Goal: Information Seeking & Learning: Learn about a topic

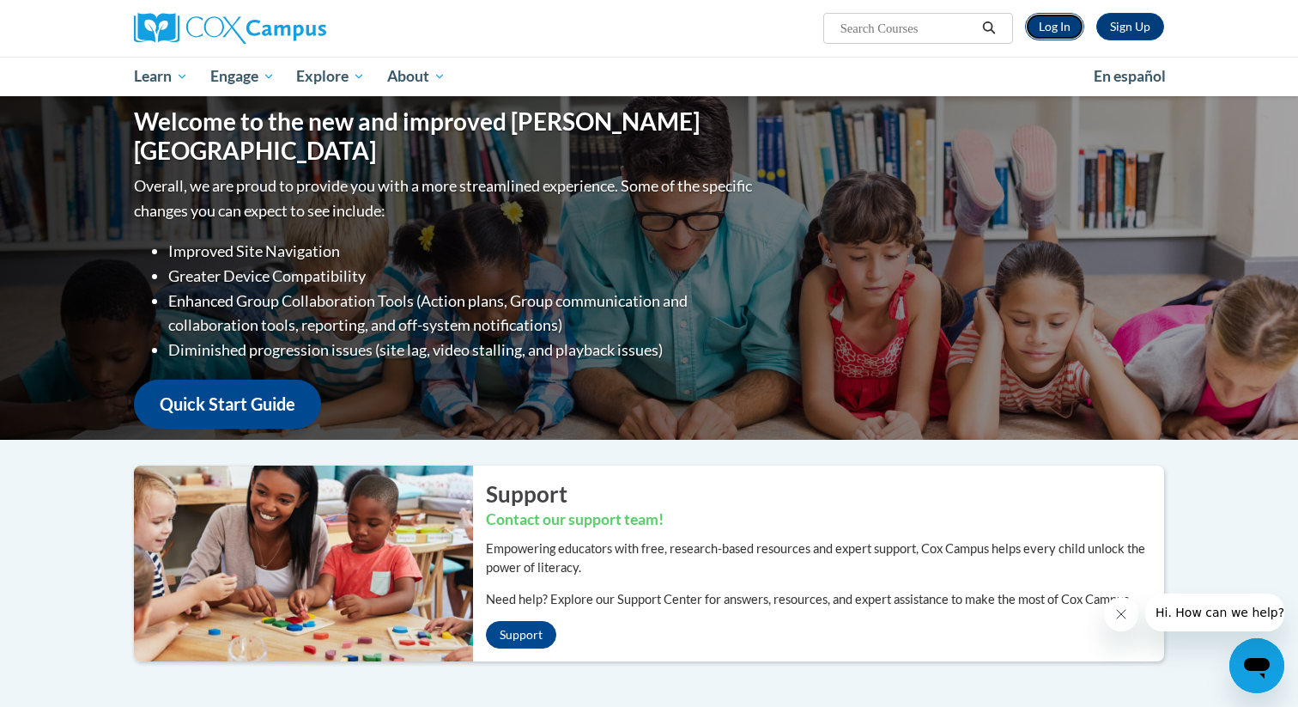
click at [1053, 19] on link "Log In" at bounding box center [1054, 26] width 59 height 27
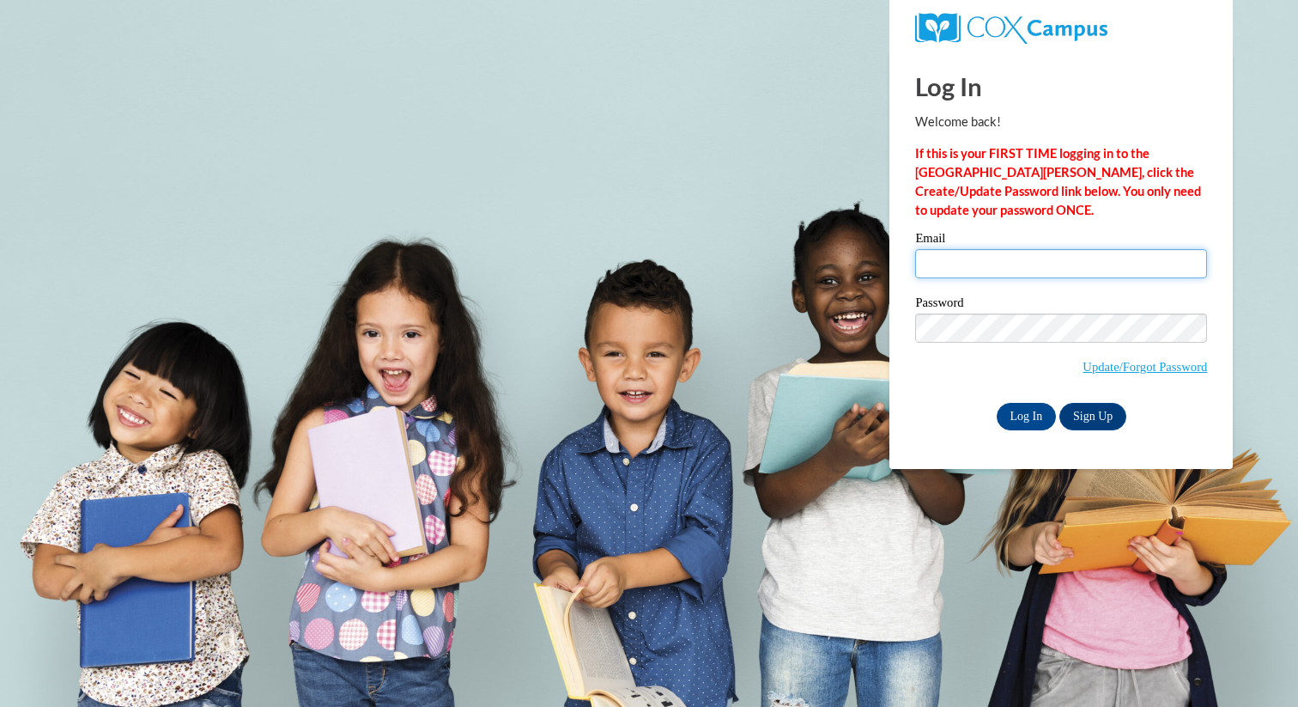
click at [985, 266] on input "Email" at bounding box center [1061, 263] width 292 height 29
type input "yipingzhang@gmail.com"
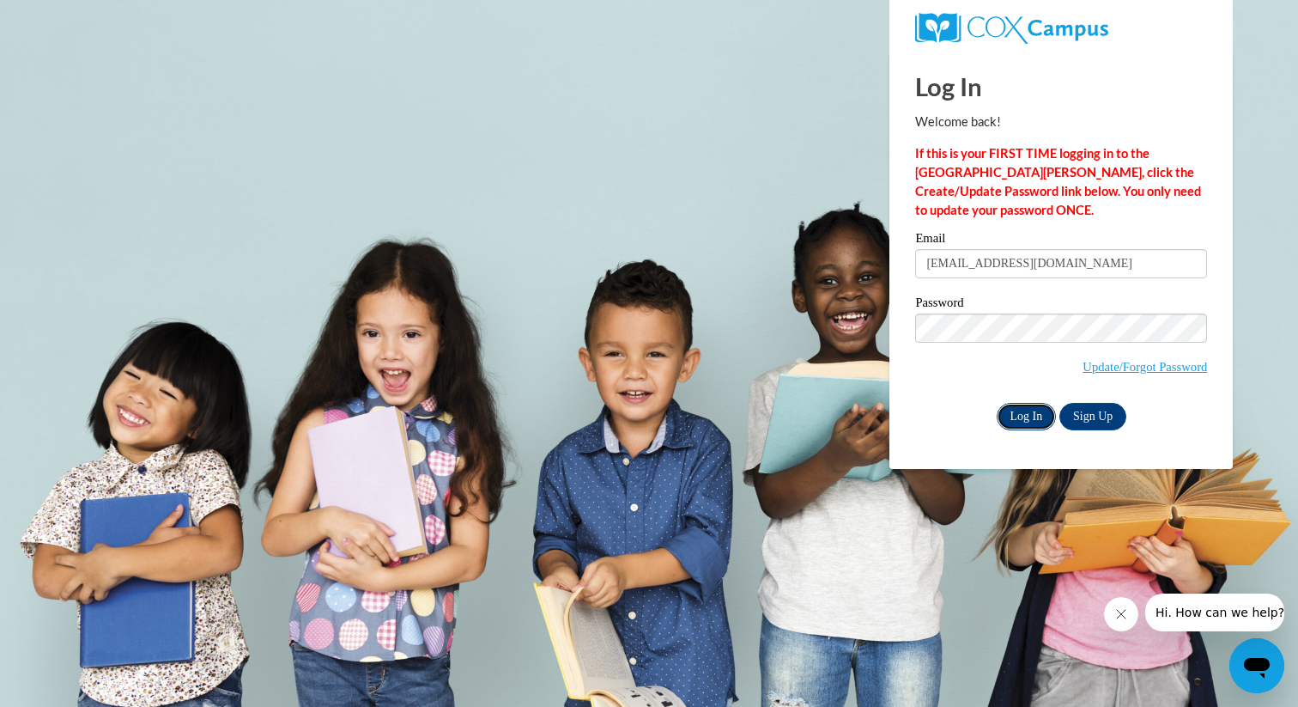
click at [1031, 418] on input "Log In" at bounding box center [1027, 416] width 60 height 27
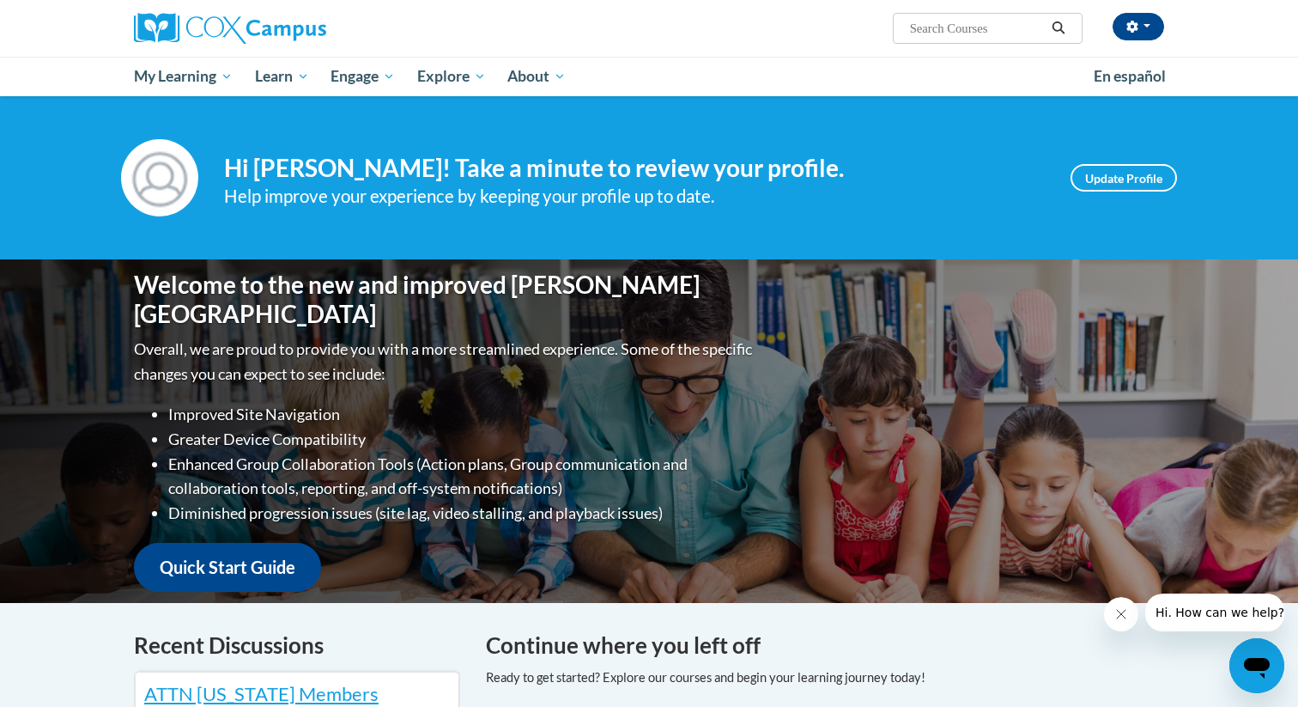
click at [938, 18] on input "Search..." at bounding box center [976, 28] width 137 height 21
paste input "Data Driven Instruction"
type input "Data Driven Instruction"
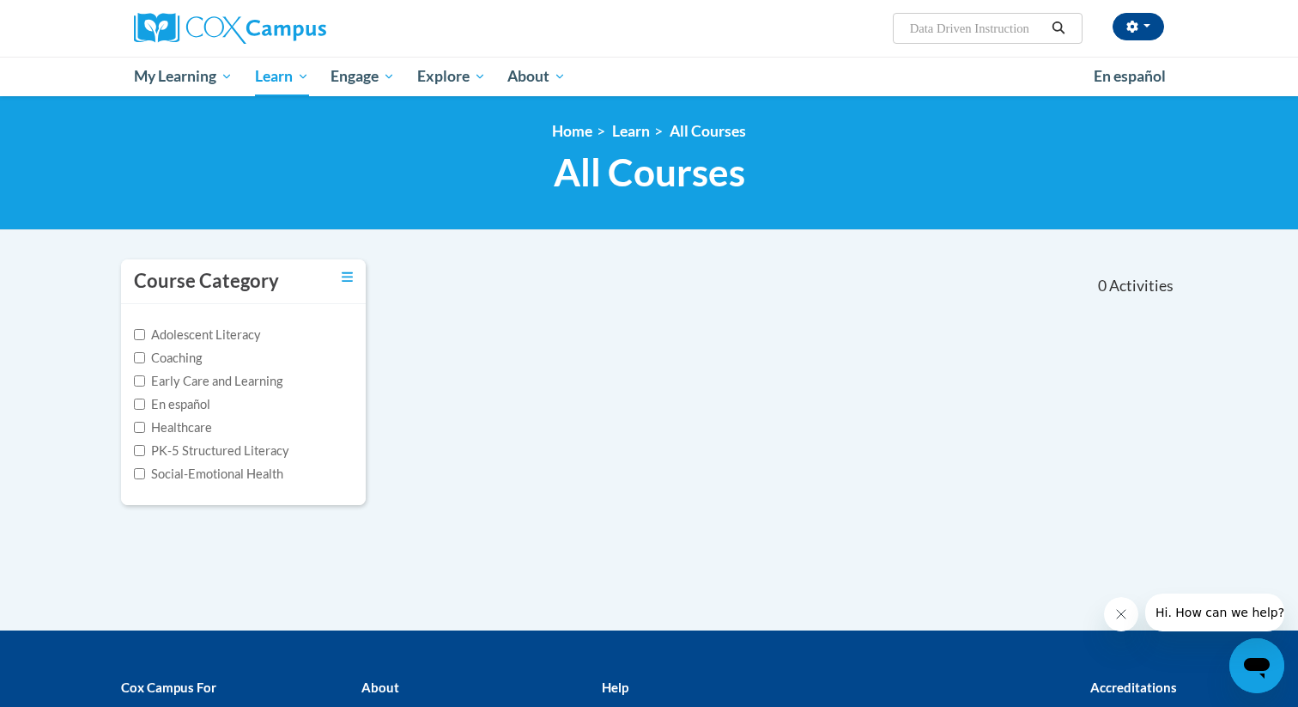
click at [964, 24] on input "Data Driven Instruction" at bounding box center [976, 28] width 137 height 21
click at [953, 27] on input "Data Driven Instruction" at bounding box center [976, 28] width 137 height 21
type input "Data Driven"
click at [992, 30] on input "Data Driven" at bounding box center [976, 28] width 137 height 21
type input "d"
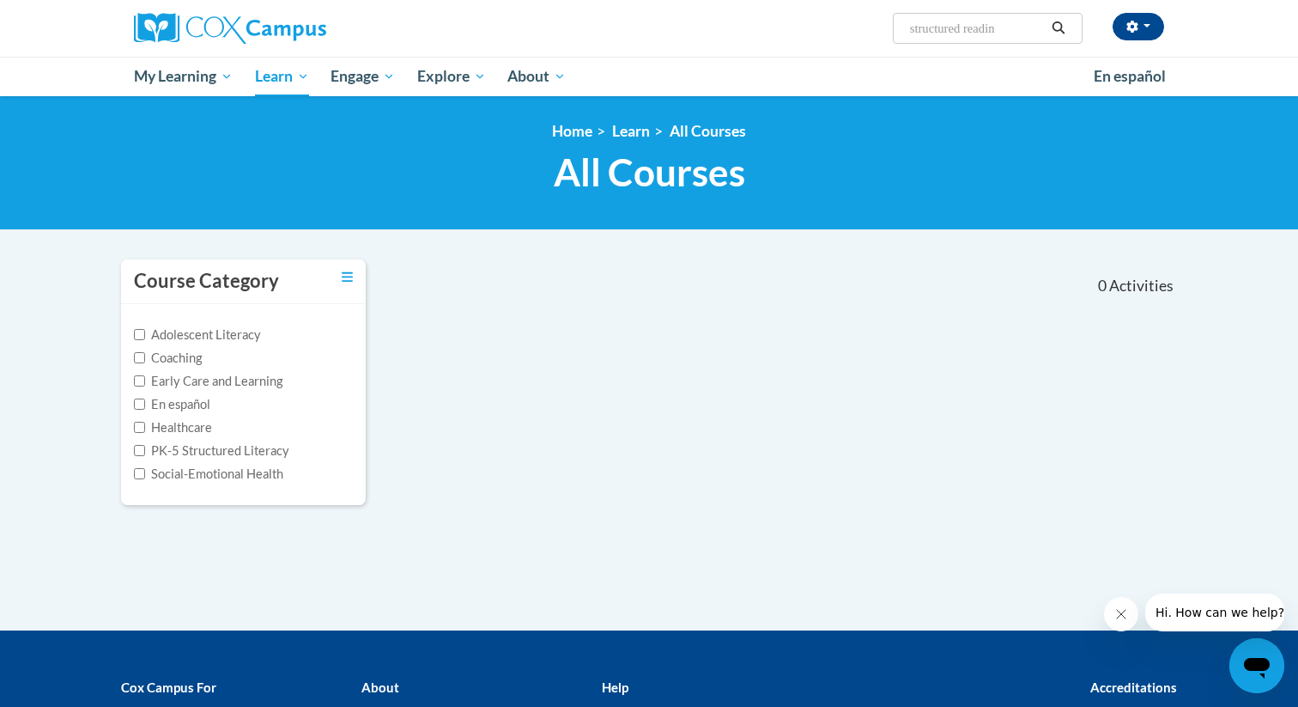
type input "structured reading"
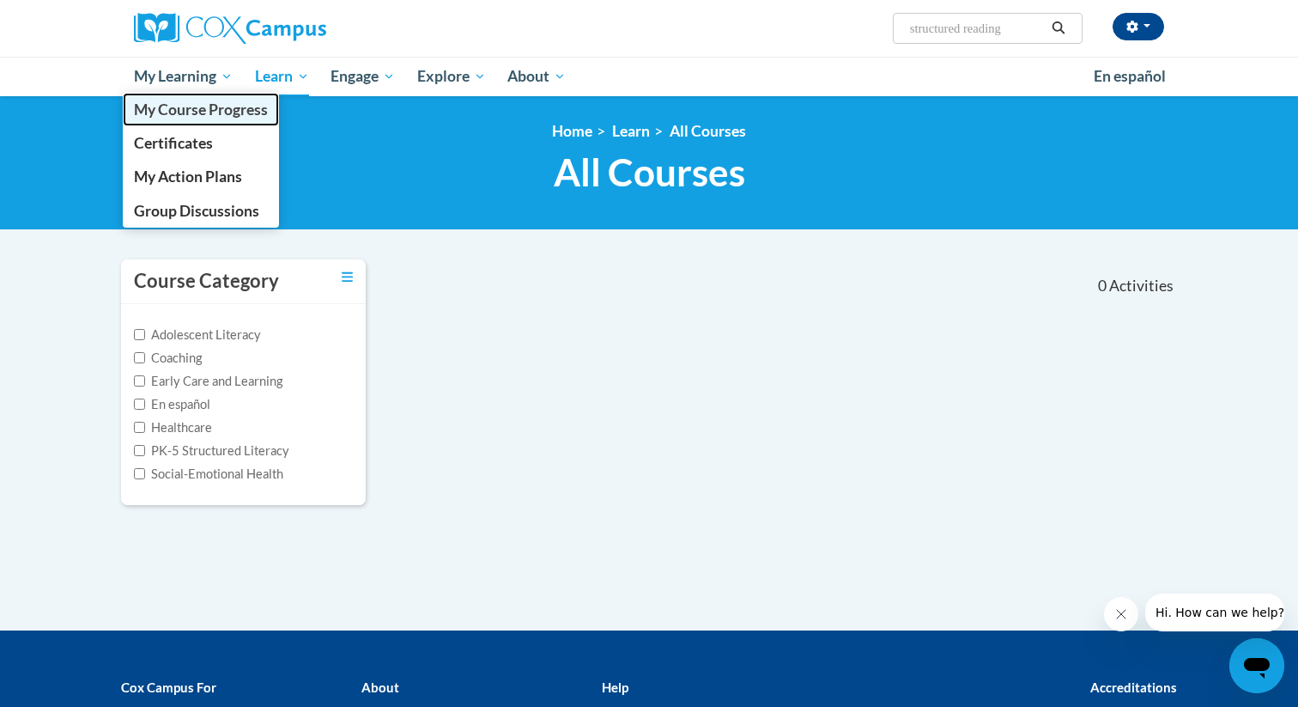
click at [176, 104] on span "My Course Progress" at bounding box center [201, 109] width 134 height 18
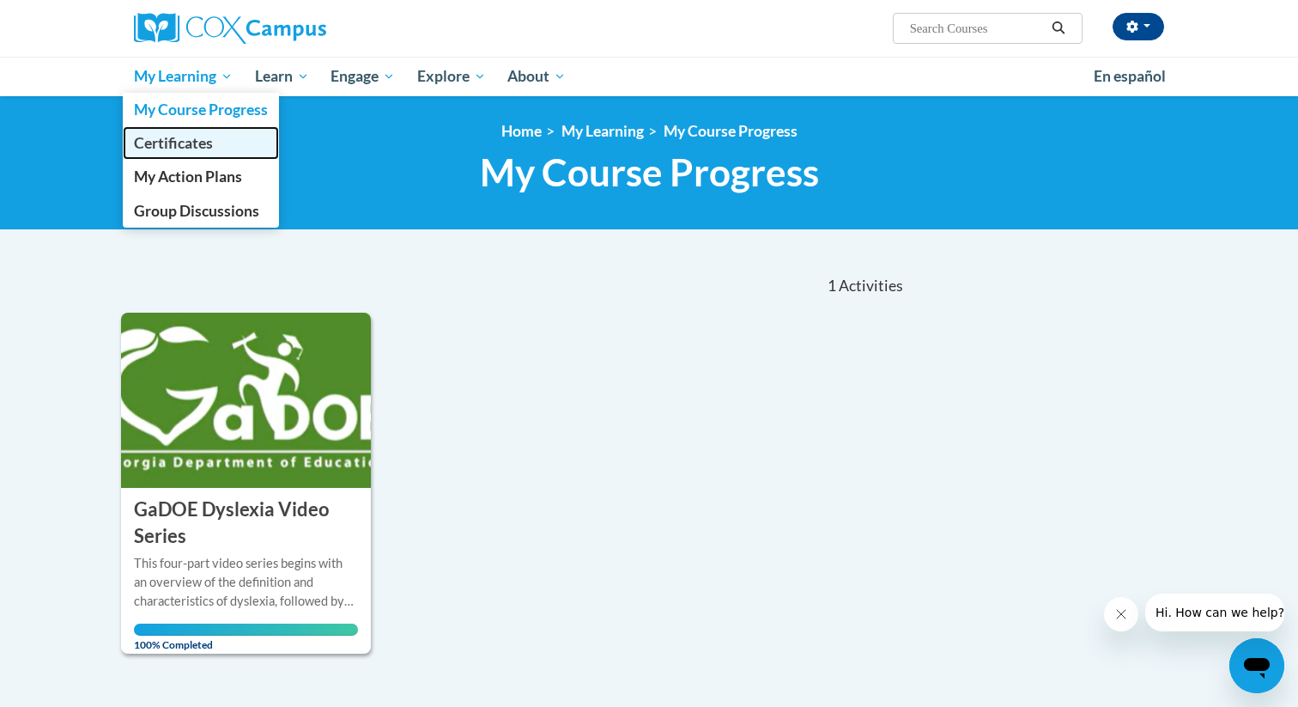
click at [186, 144] on span "Certificates" at bounding box center [173, 143] width 79 height 18
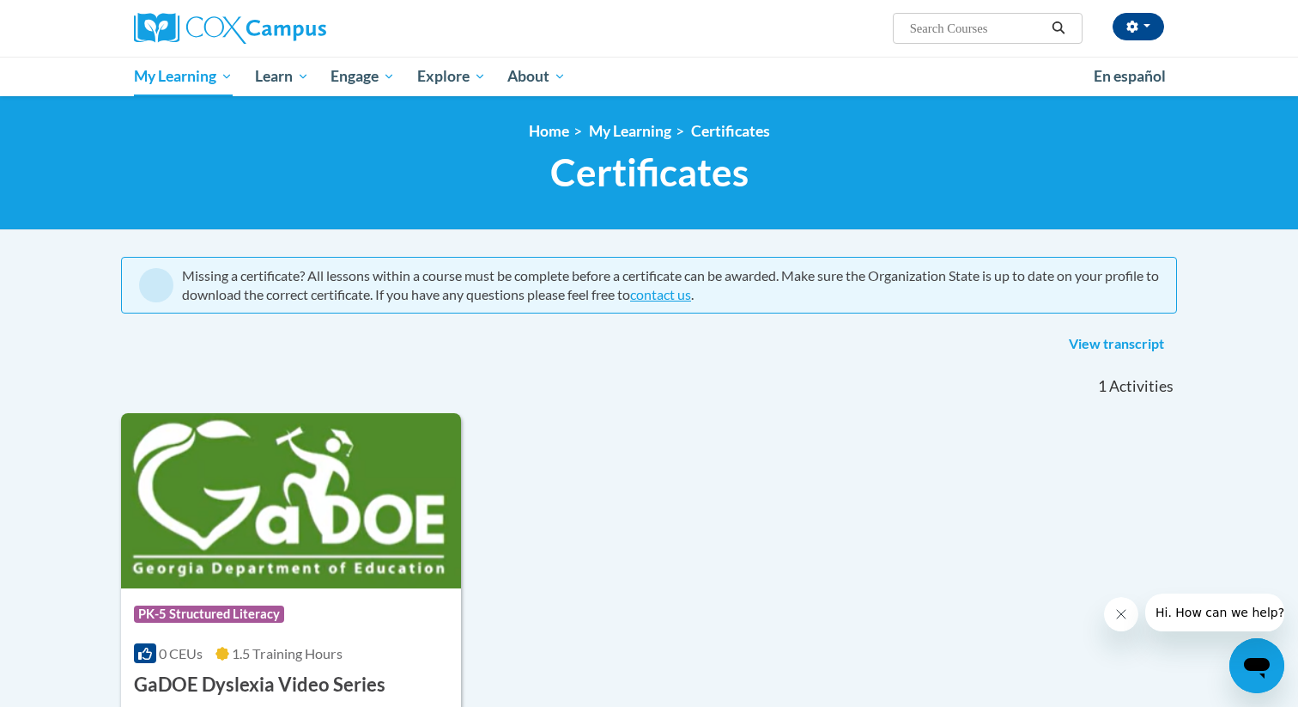
click at [947, 26] on input "Search..." at bounding box center [976, 28] width 137 height 21
click at [964, 27] on input "Search..." at bounding box center [976, 28] width 137 height 21
paste input "Structured"
type input "Structured"
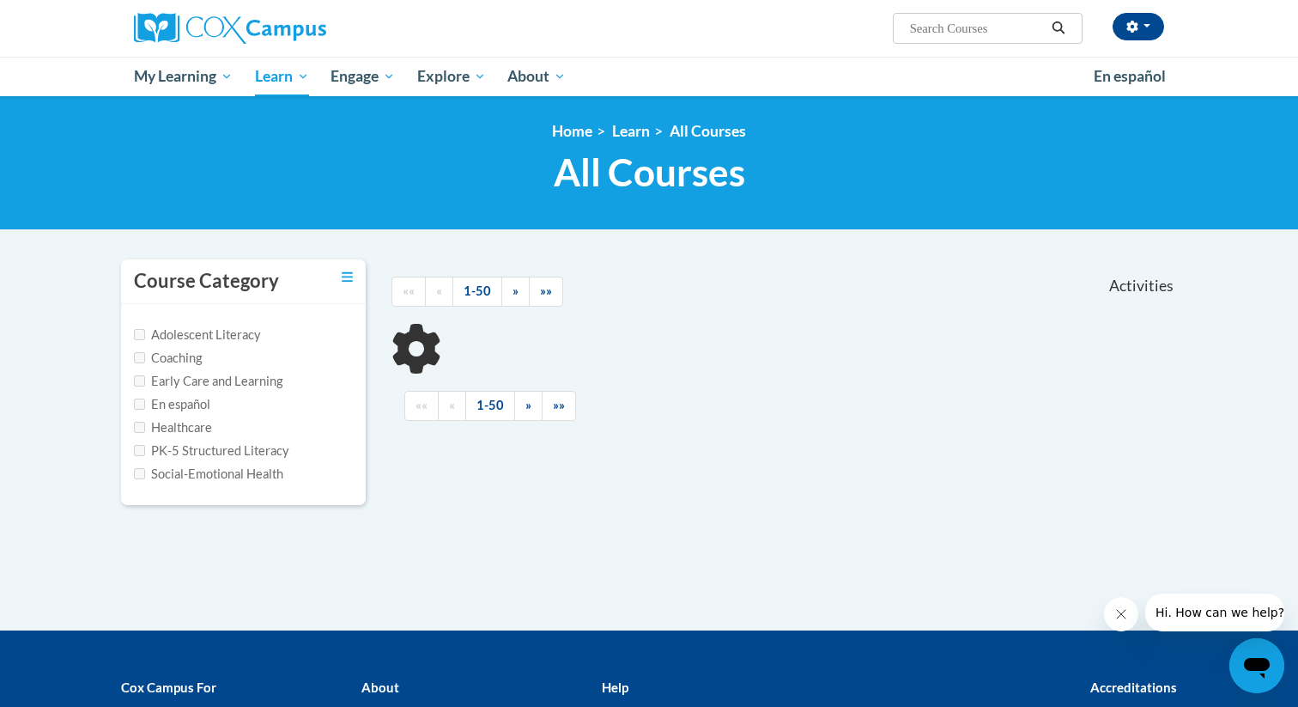
type input "Structured"
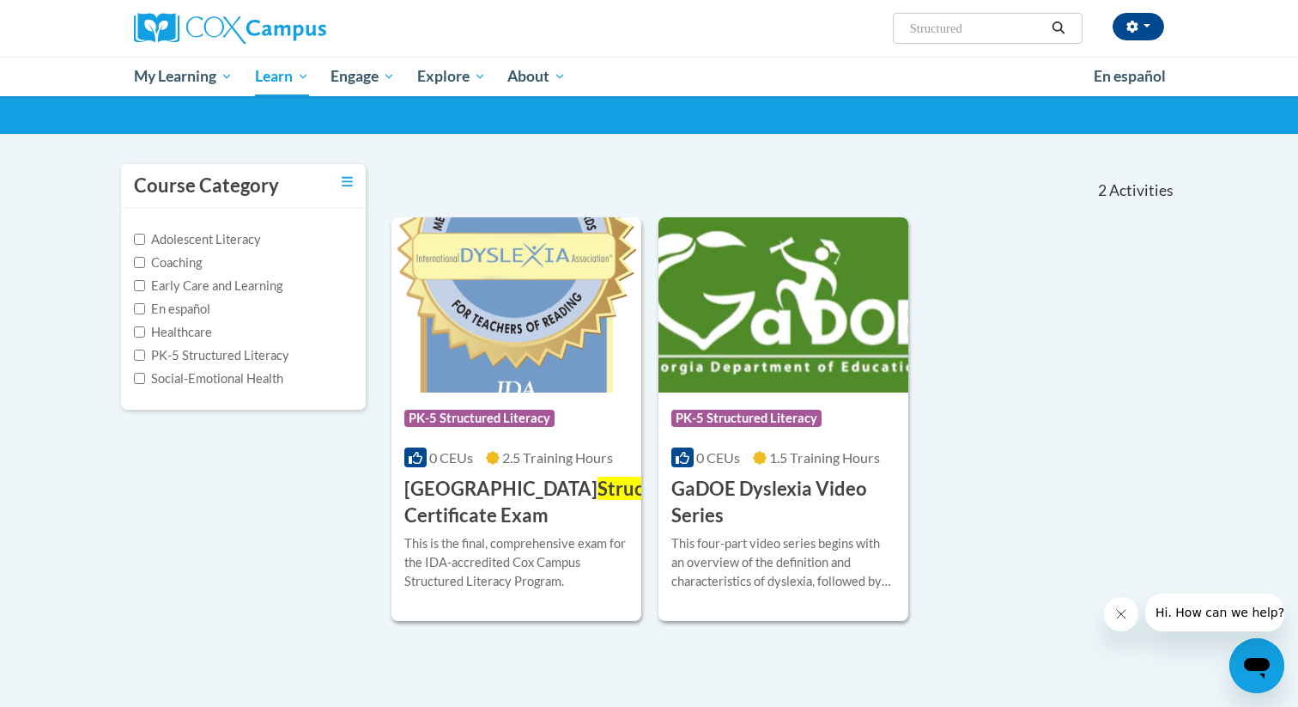
scroll to position [97, 0]
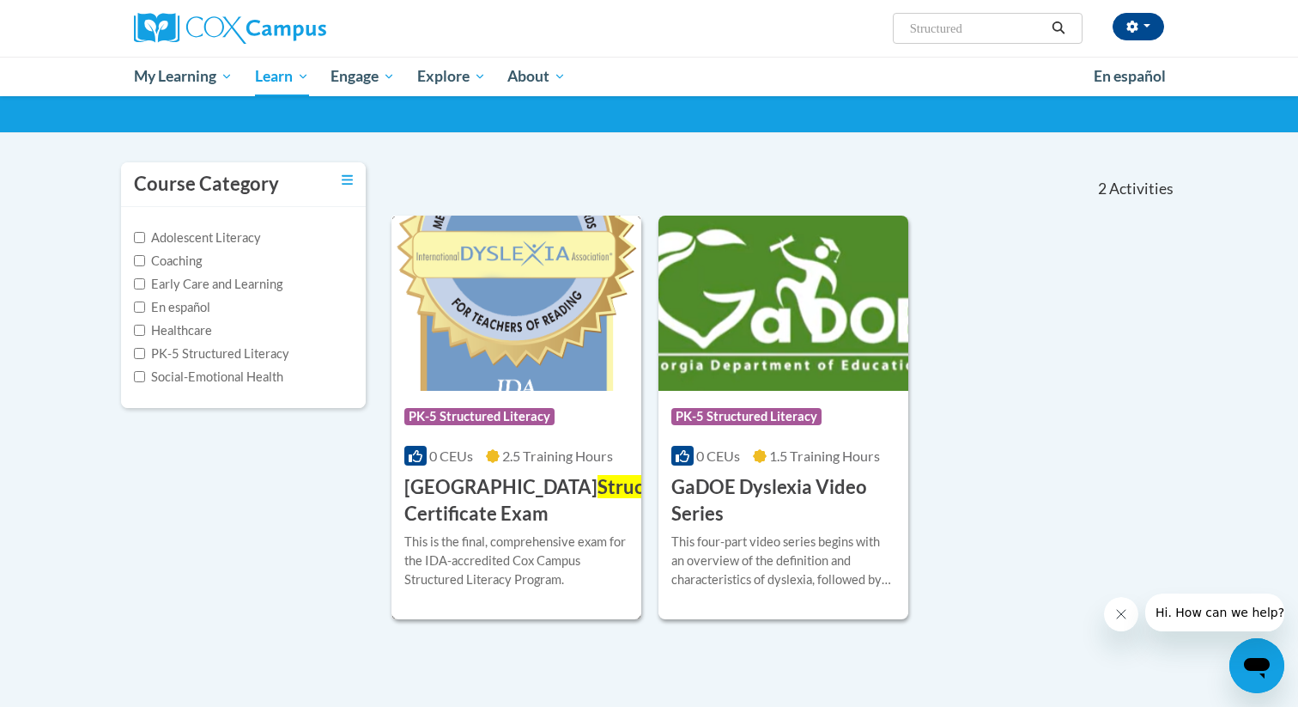
click at [530, 349] on img at bounding box center [517, 303] width 250 height 175
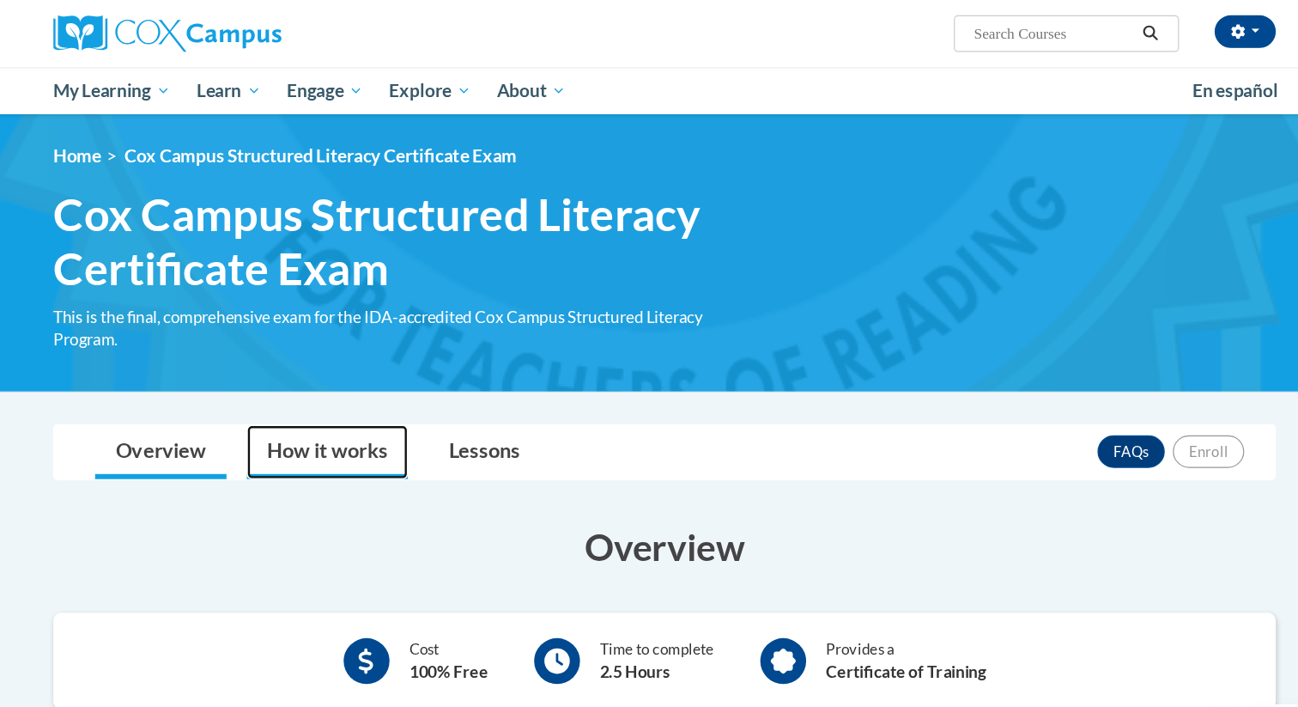
click at [341, 376] on link "How it works" at bounding box center [365, 381] width 136 height 46
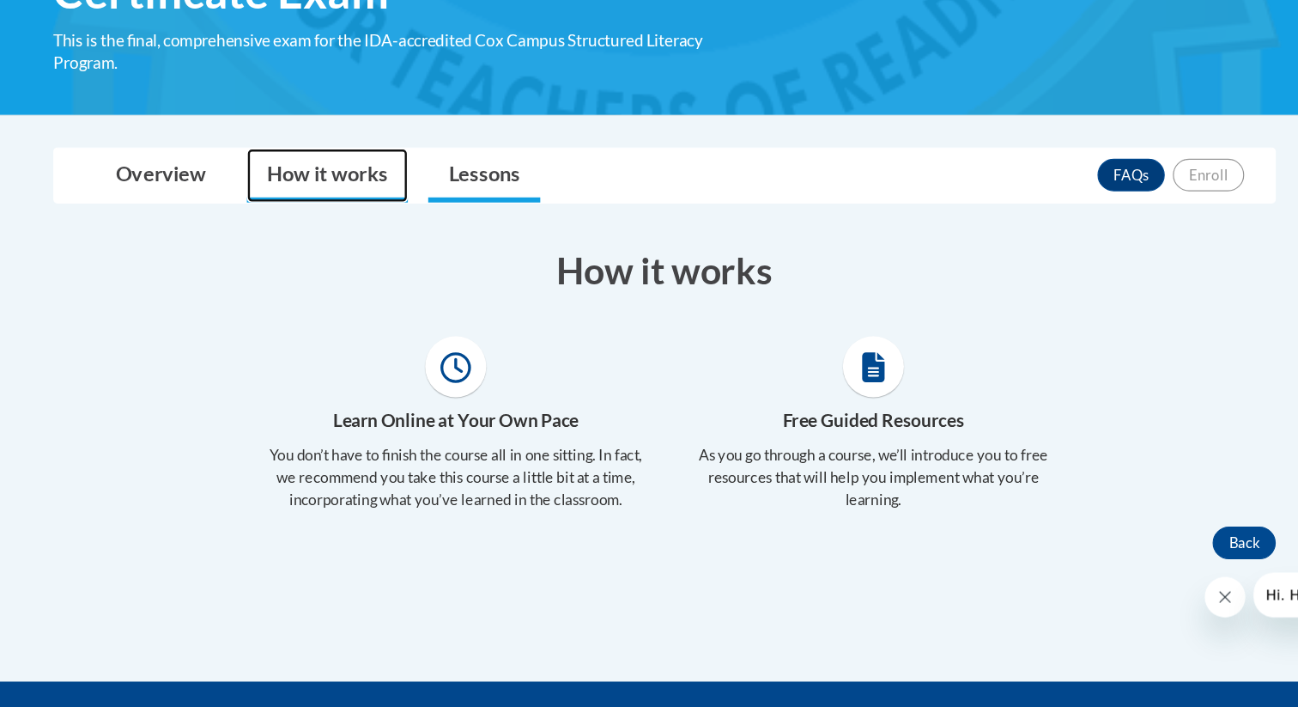
scroll to position [153, 0]
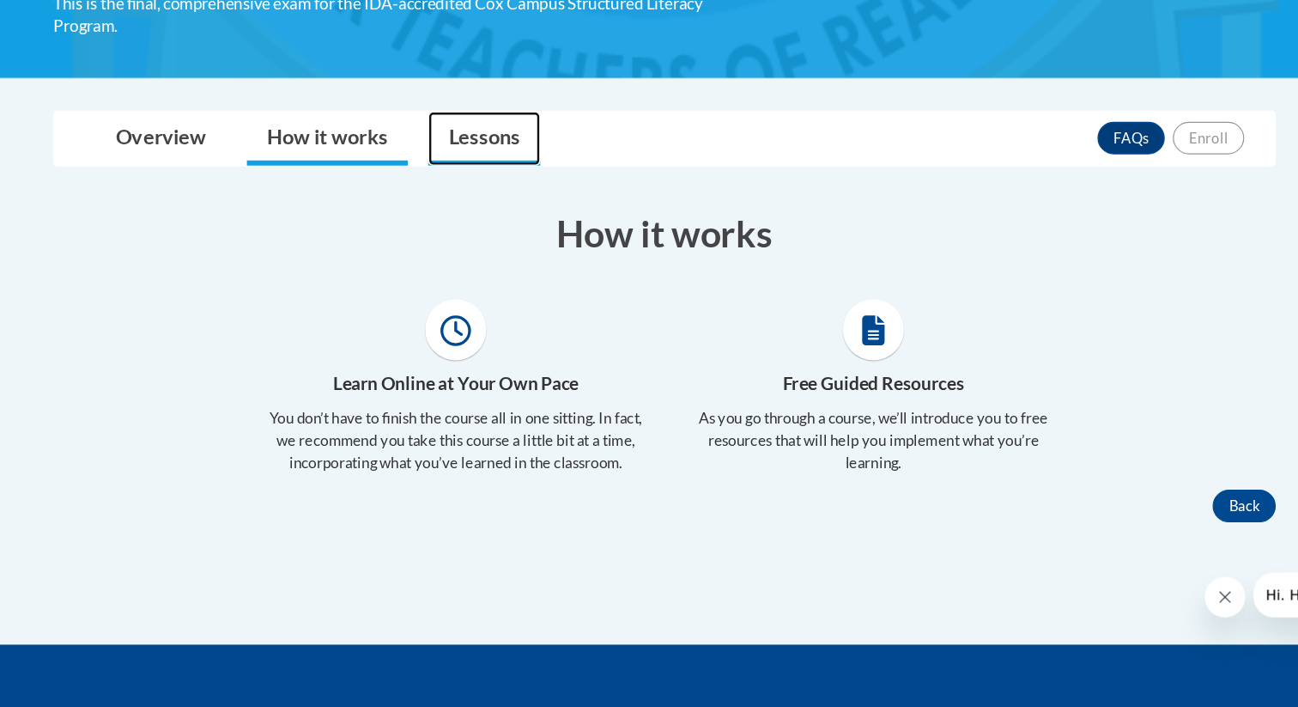
click at [506, 221] on link "Lessons" at bounding box center [497, 228] width 94 height 46
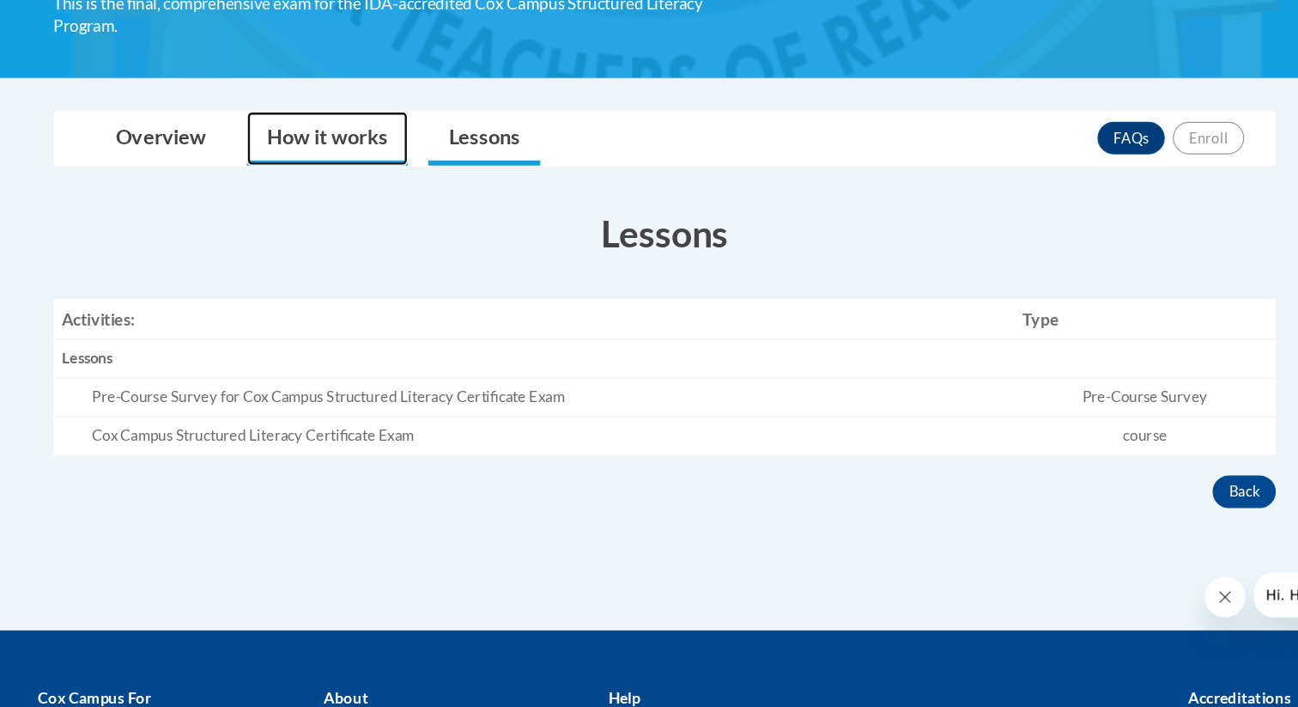
click at [366, 233] on link "How it works" at bounding box center [365, 228] width 136 height 46
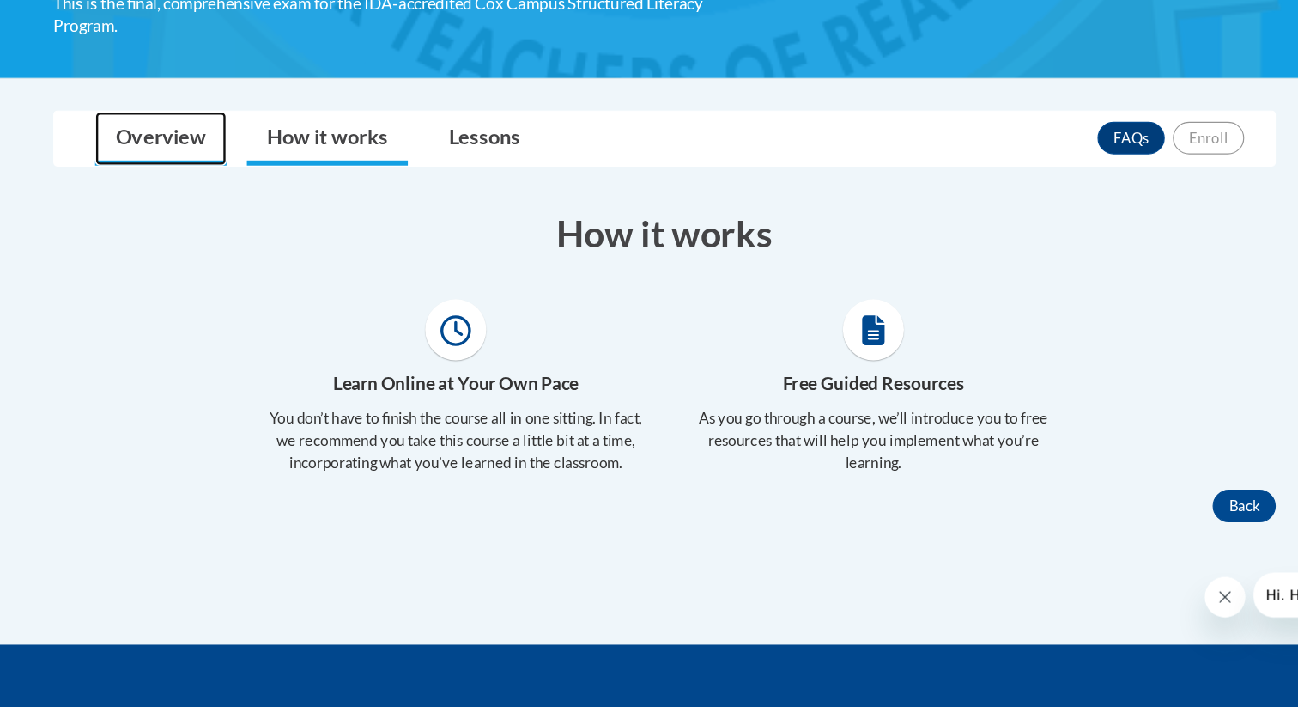
click at [228, 232] on link "Overview" at bounding box center [224, 228] width 111 height 46
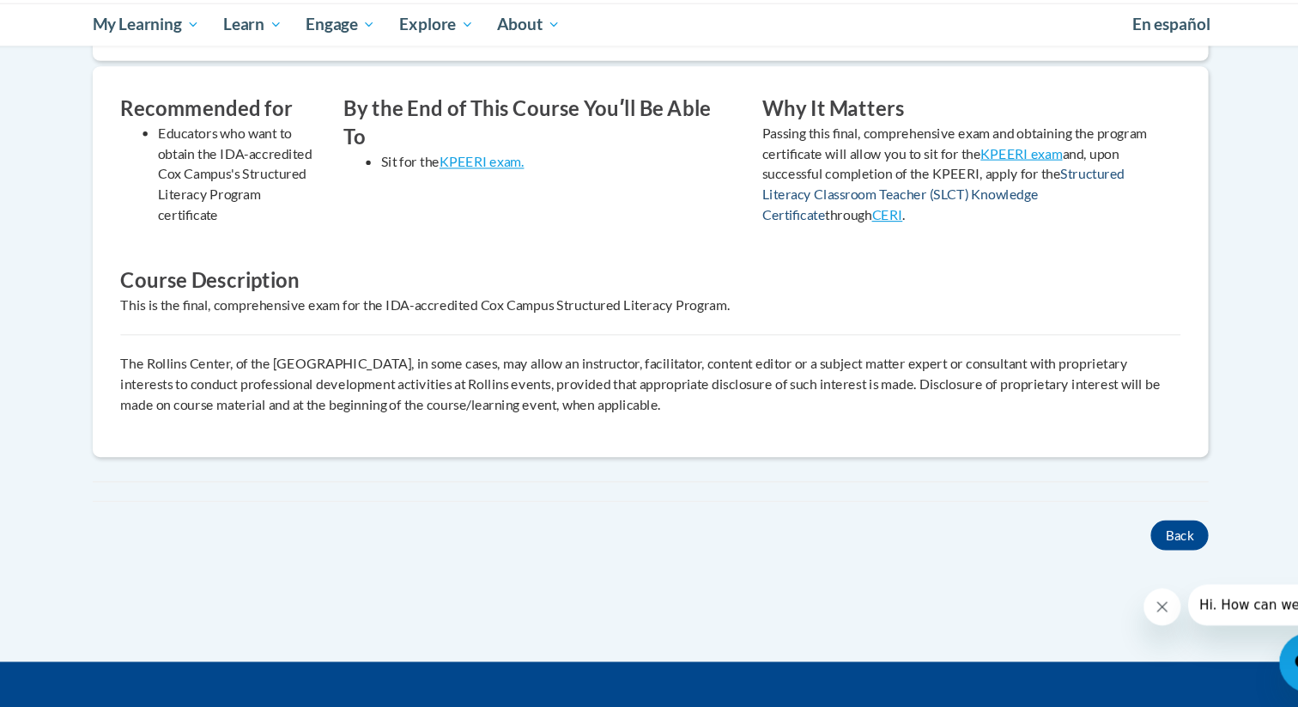
scroll to position [592, 0]
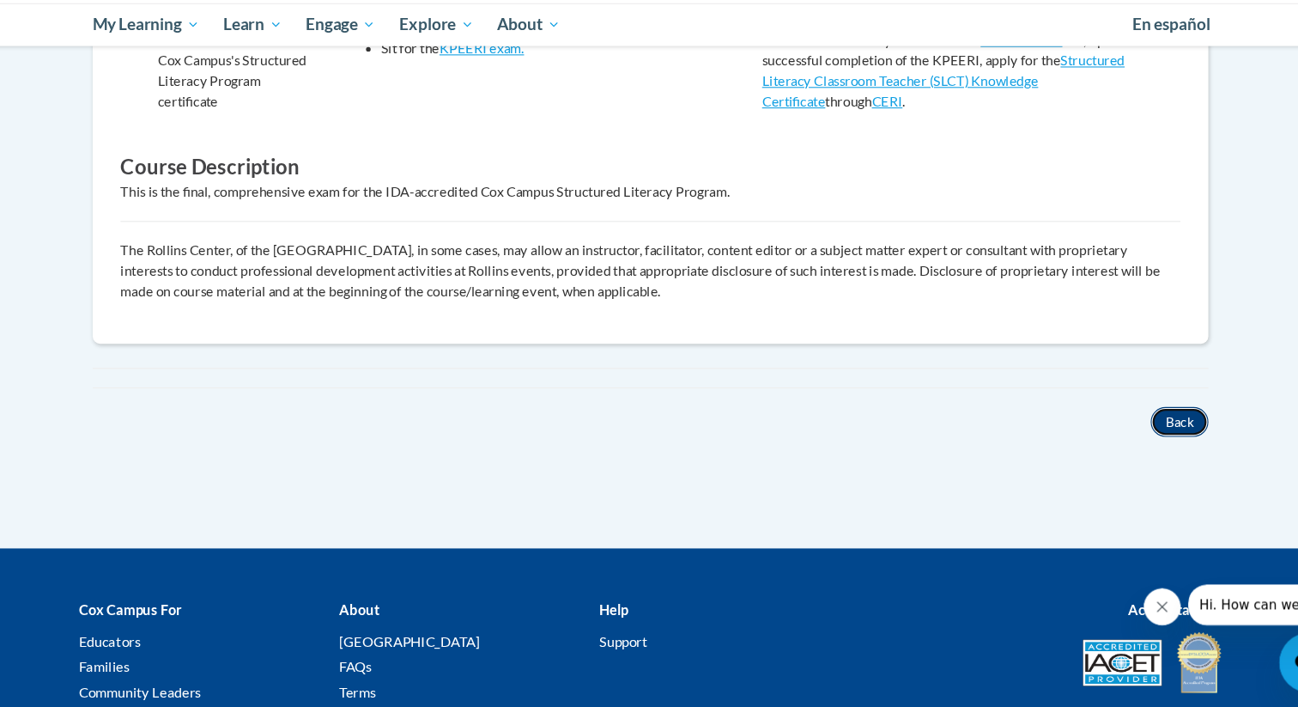
click at [1150, 434] on button "Back" at bounding box center [1137, 442] width 53 height 27
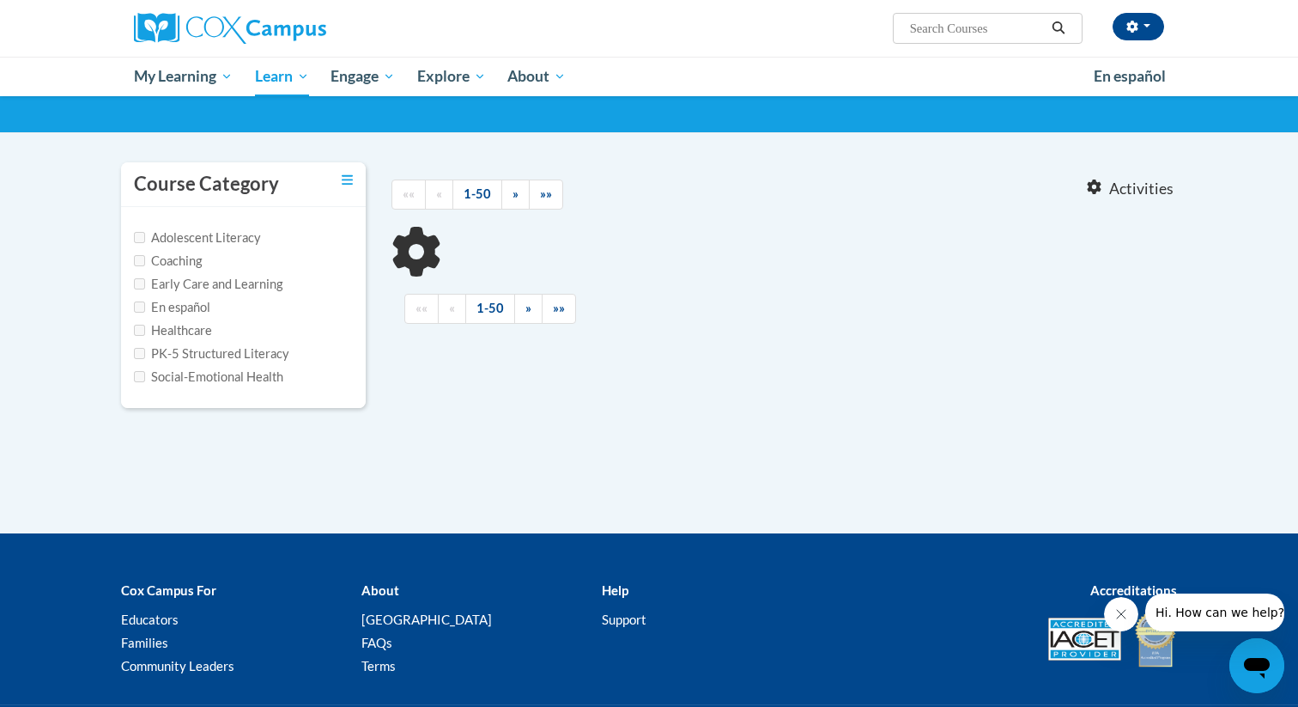
type input "Structured"
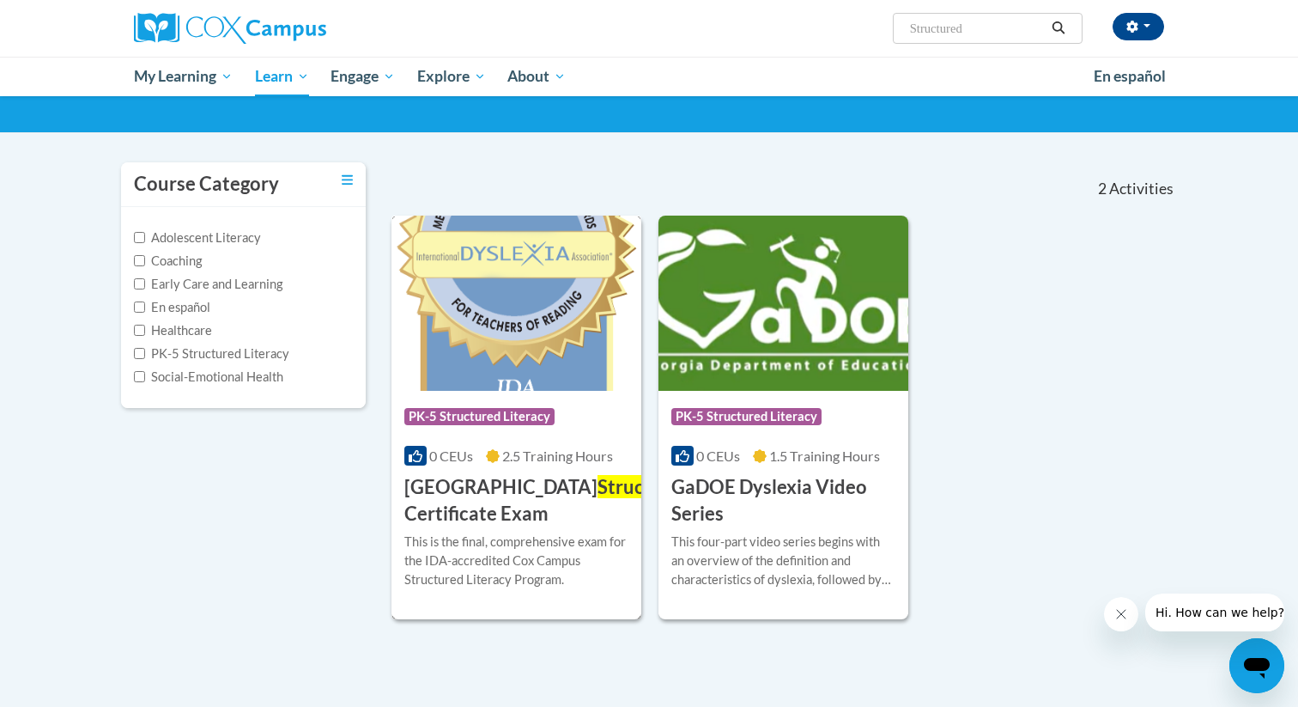
click at [497, 315] on img at bounding box center [517, 303] width 250 height 175
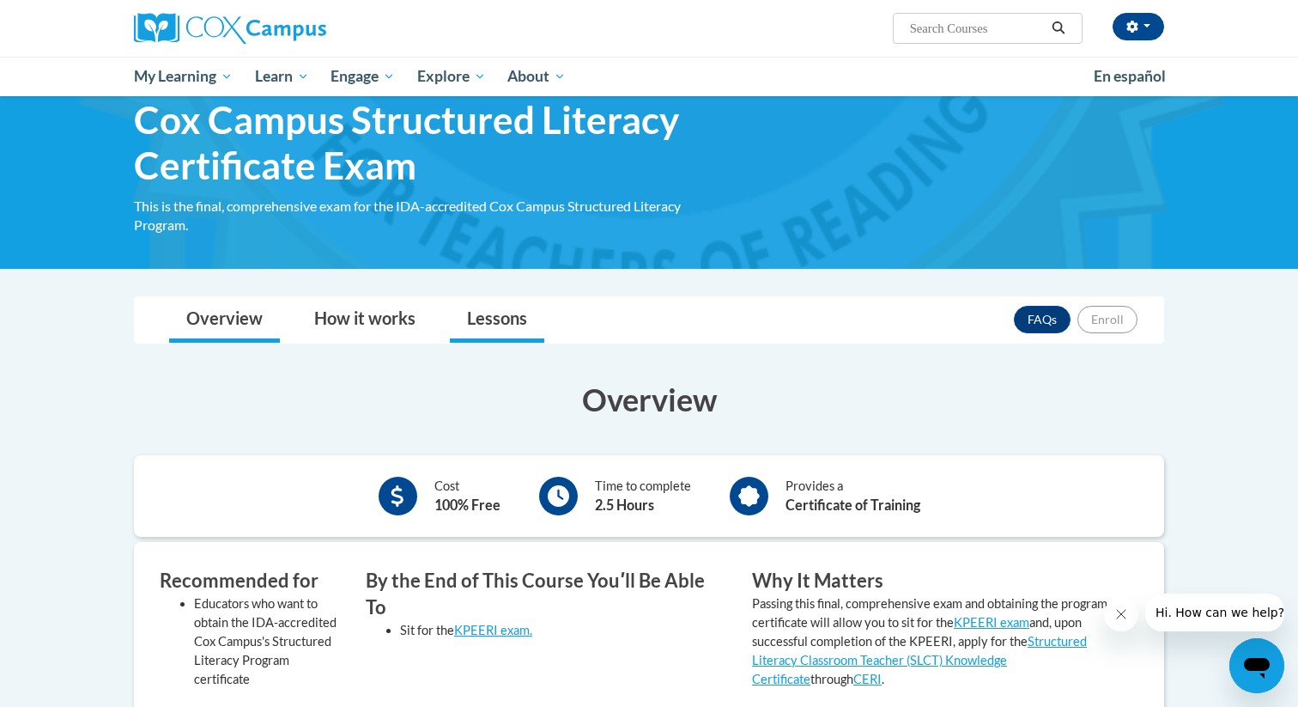
scroll to position [66, 0]
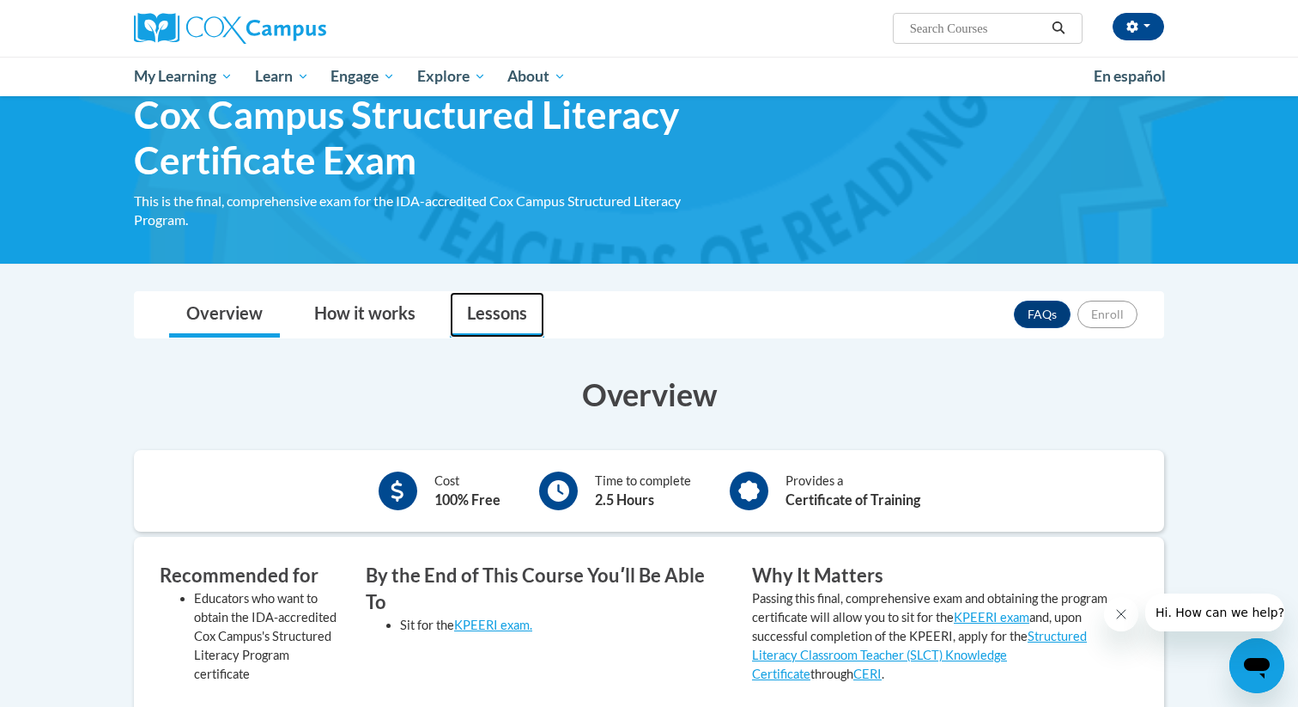
click at [488, 304] on link "Lessons" at bounding box center [497, 315] width 94 height 46
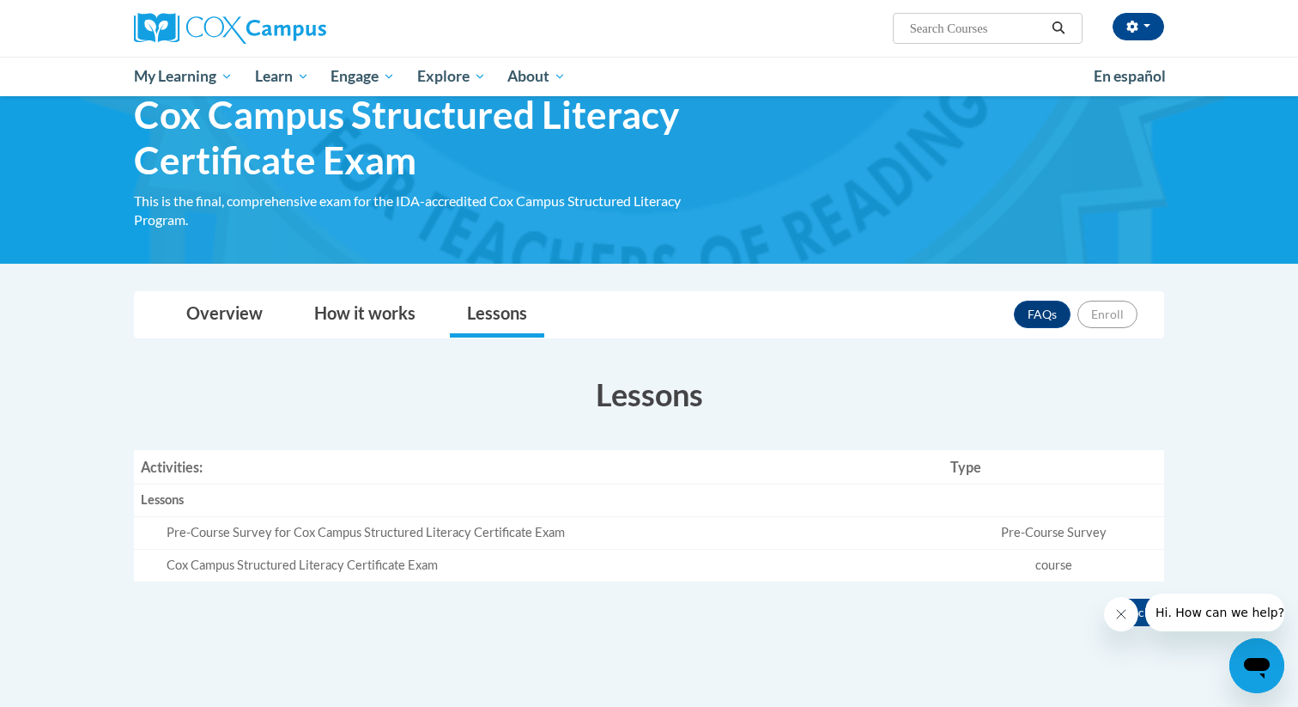
click at [629, 554] on td "Cox Campus Structured Literacy Certificate Exam" at bounding box center [539, 565] width 810 height 32
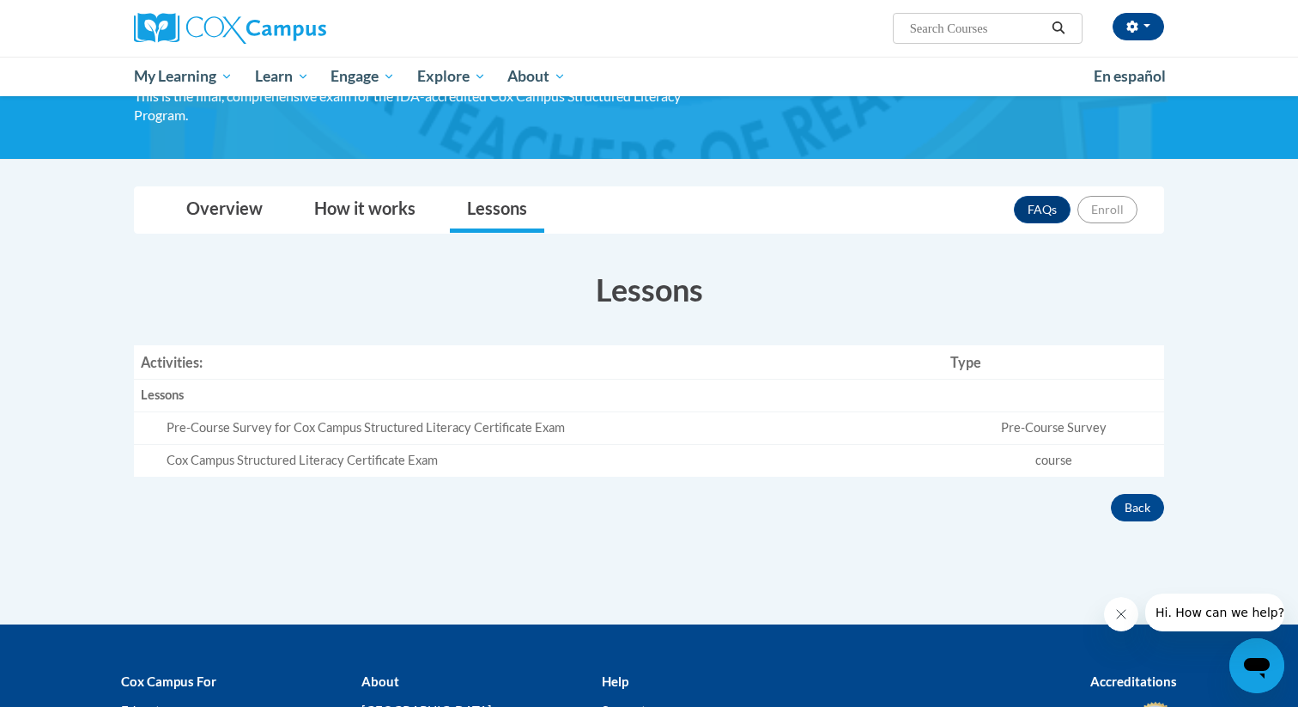
scroll to position [100, 0]
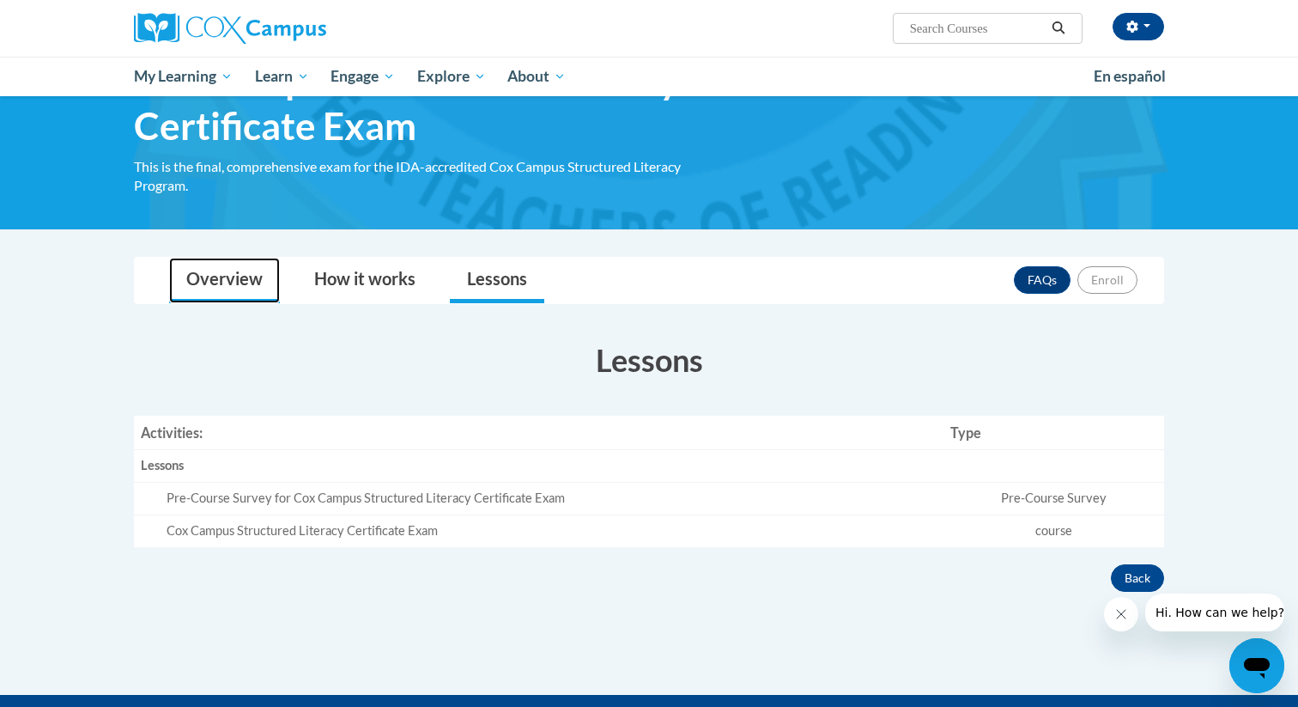
click at [226, 273] on link "Overview" at bounding box center [224, 281] width 111 height 46
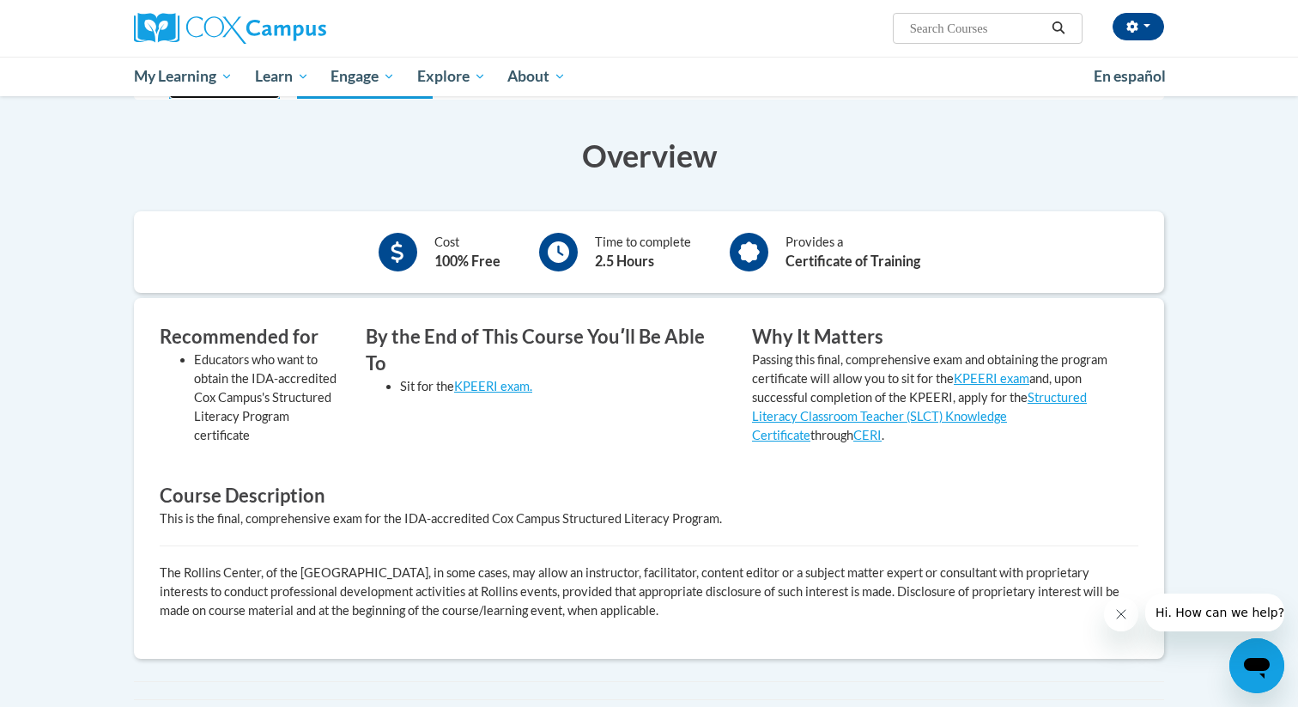
scroll to position [129, 0]
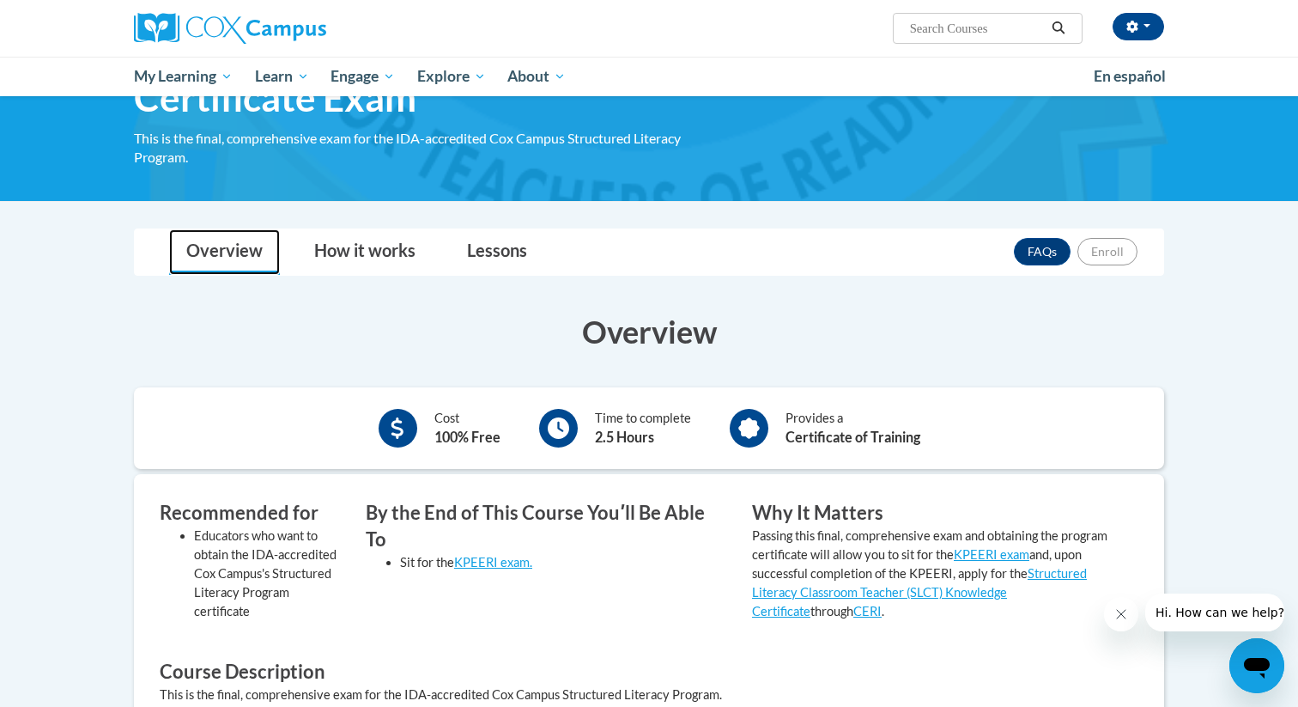
click at [228, 240] on link "Overview" at bounding box center [224, 252] width 111 height 46
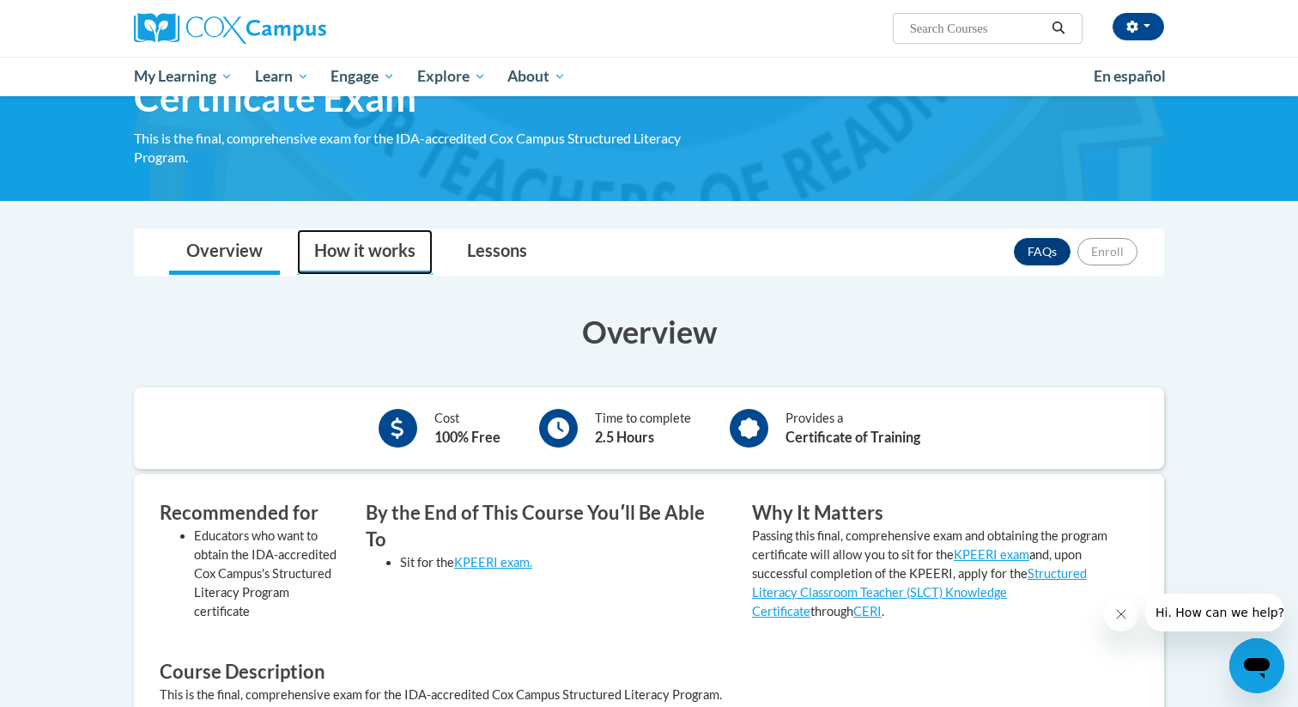
click at [357, 241] on link "How it works" at bounding box center [365, 252] width 136 height 46
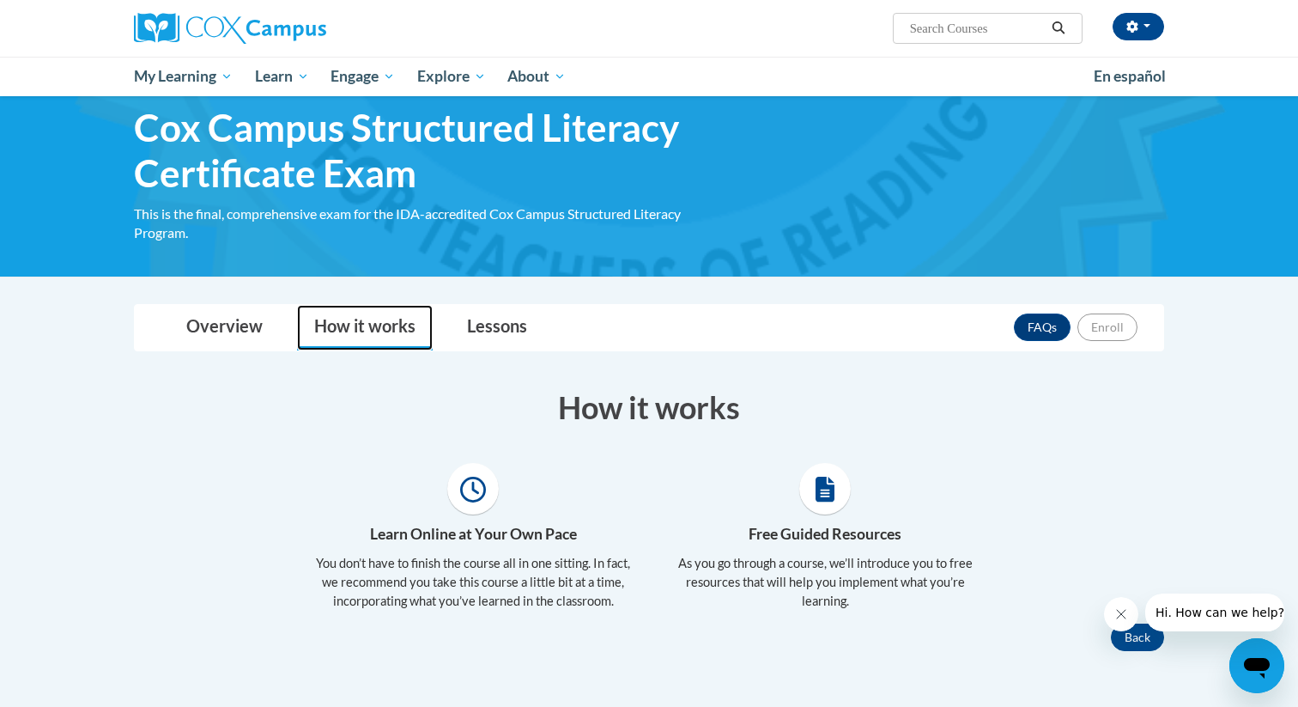
scroll to position [0, 0]
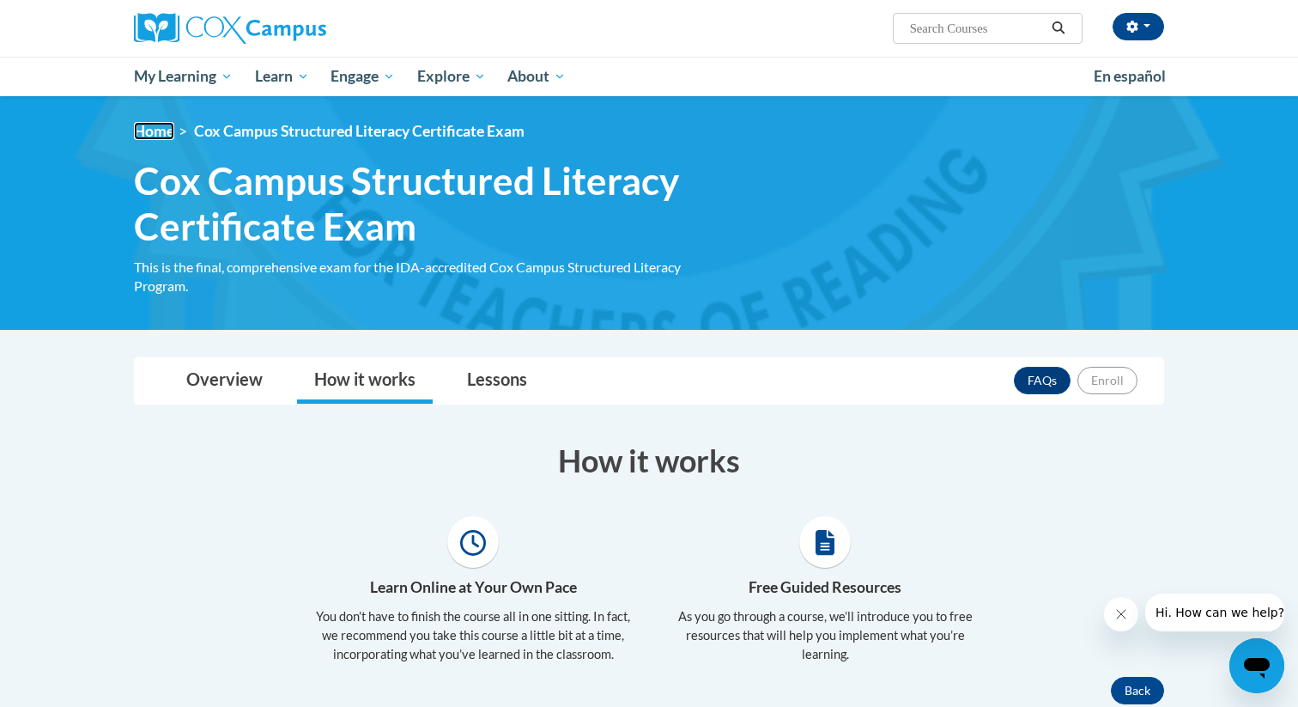
click at [150, 131] on link "Home" at bounding box center [154, 131] width 40 height 18
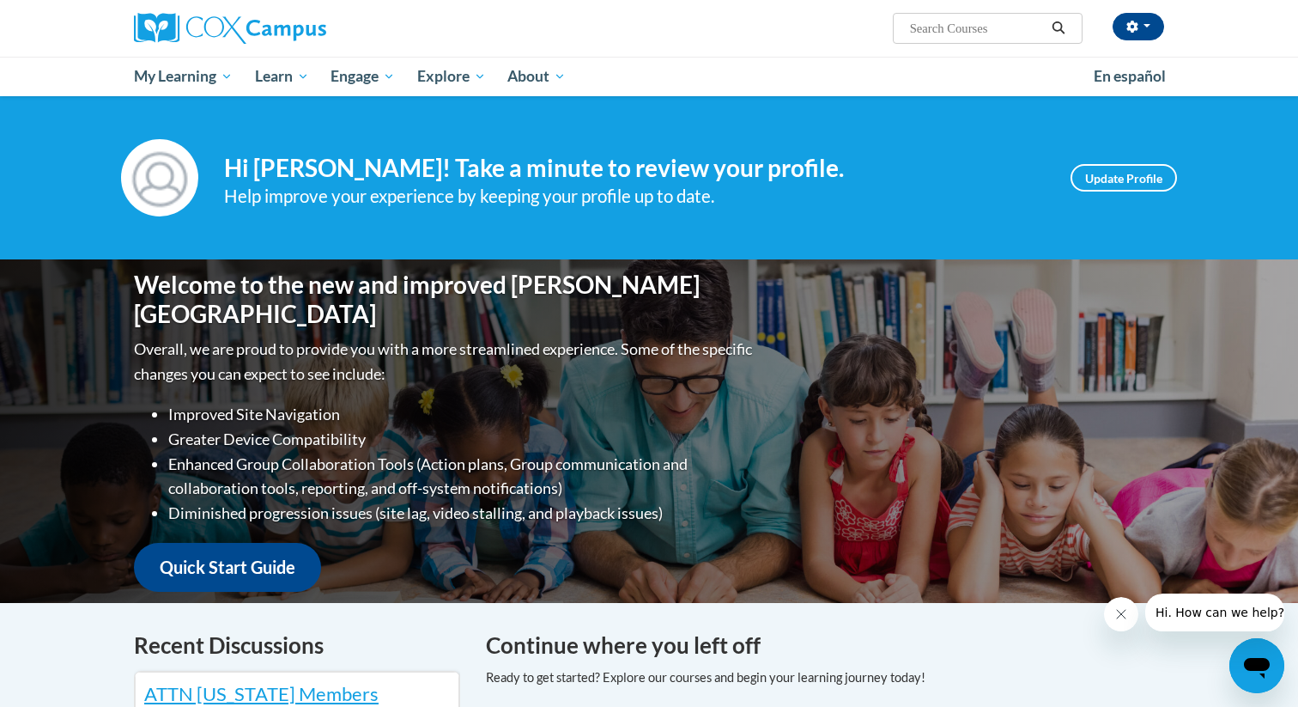
click at [1005, 15] on span "Search Search..." at bounding box center [988, 28] width 190 height 31
click at [1155, 25] on button "button" at bounding box center [1139, 26] width 52 height 27
click at [1015, 23] on input "Search..." at bounding box center [976, 28] width 137 height 21
type input "structured"
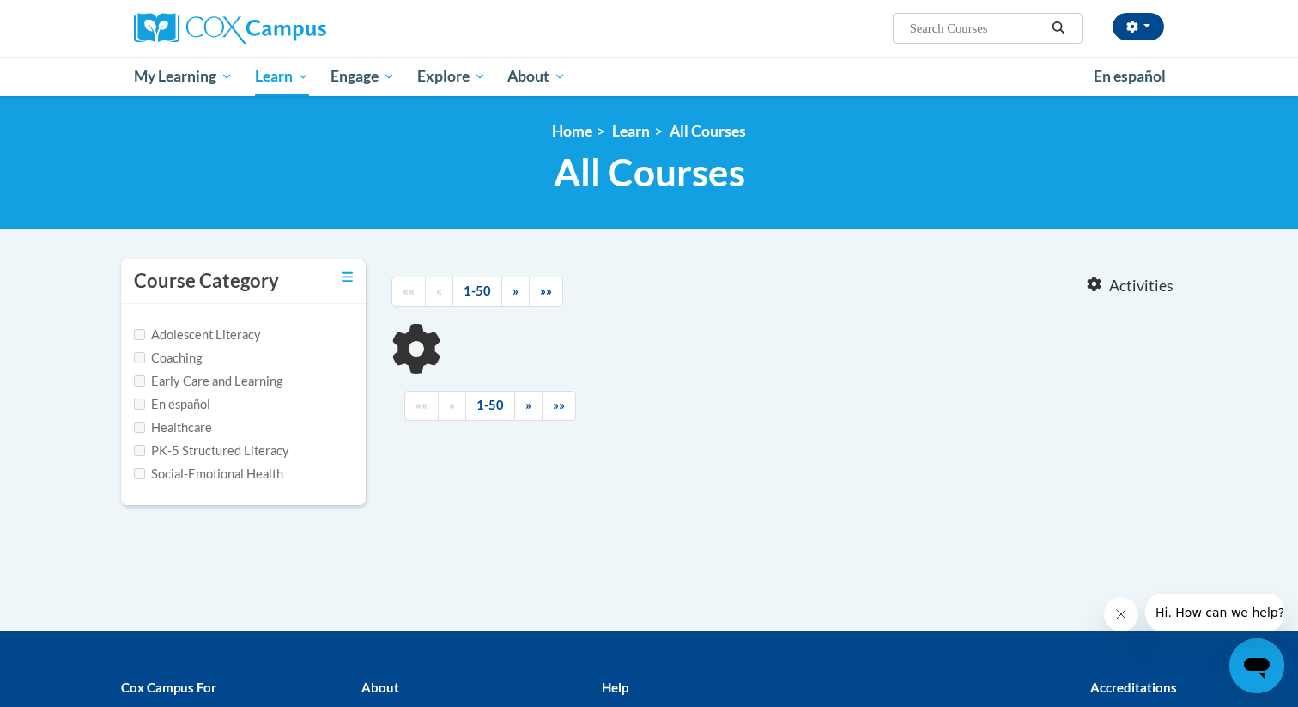
type input "structured"
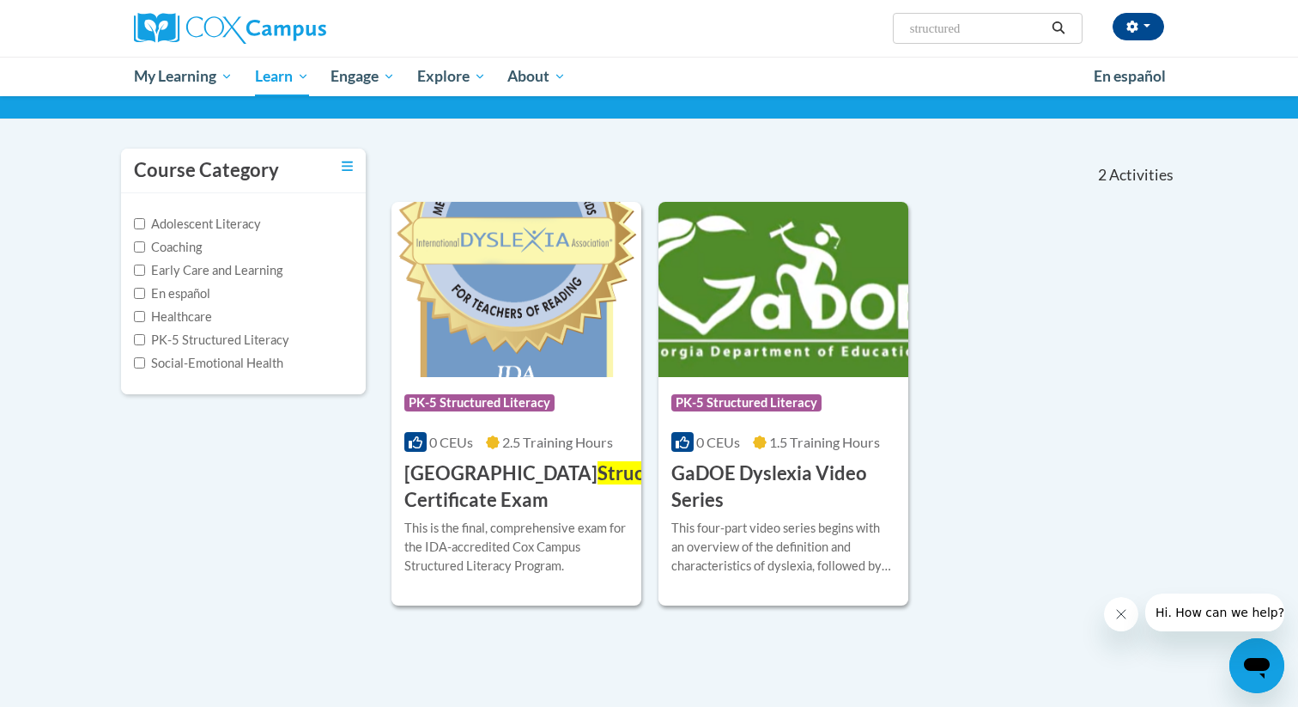
scroll to position [99, 0]
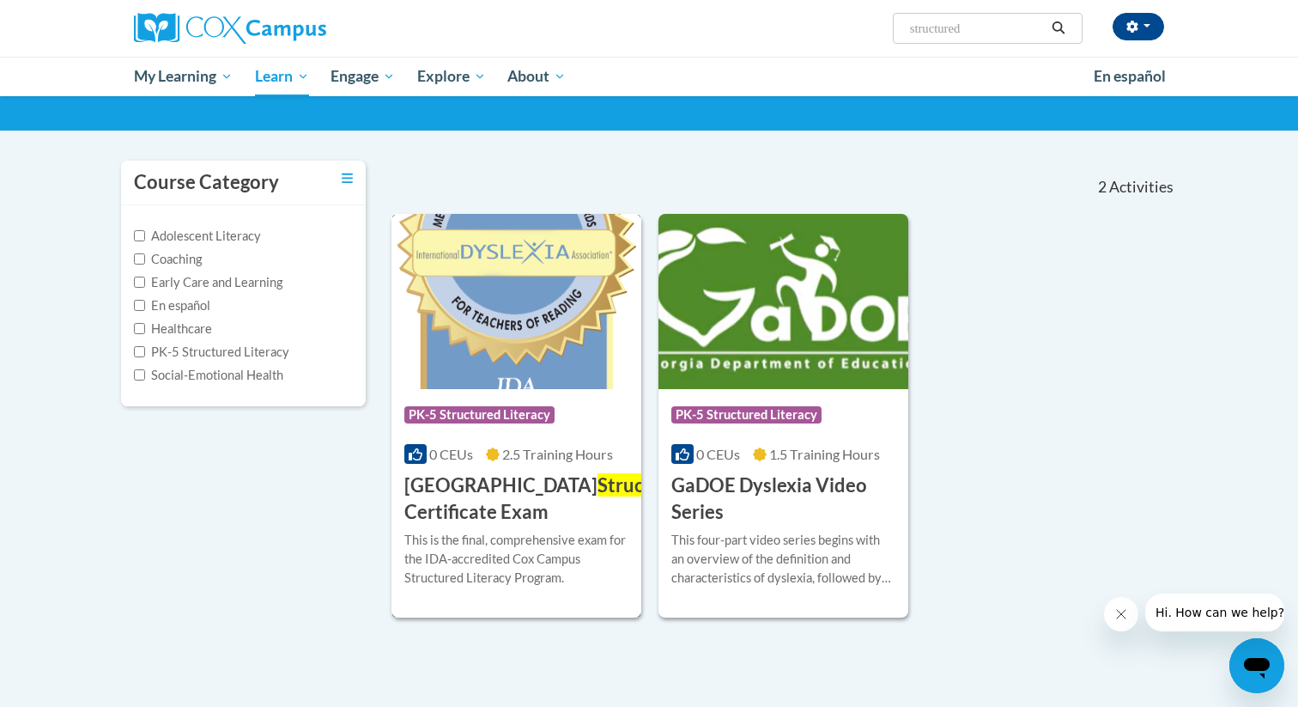
click at [485, 383] on img at bounding box center [517, 301] width 250 height 175
click at [491, 343] on img at bounding box center [517, 301] width 250 height 175
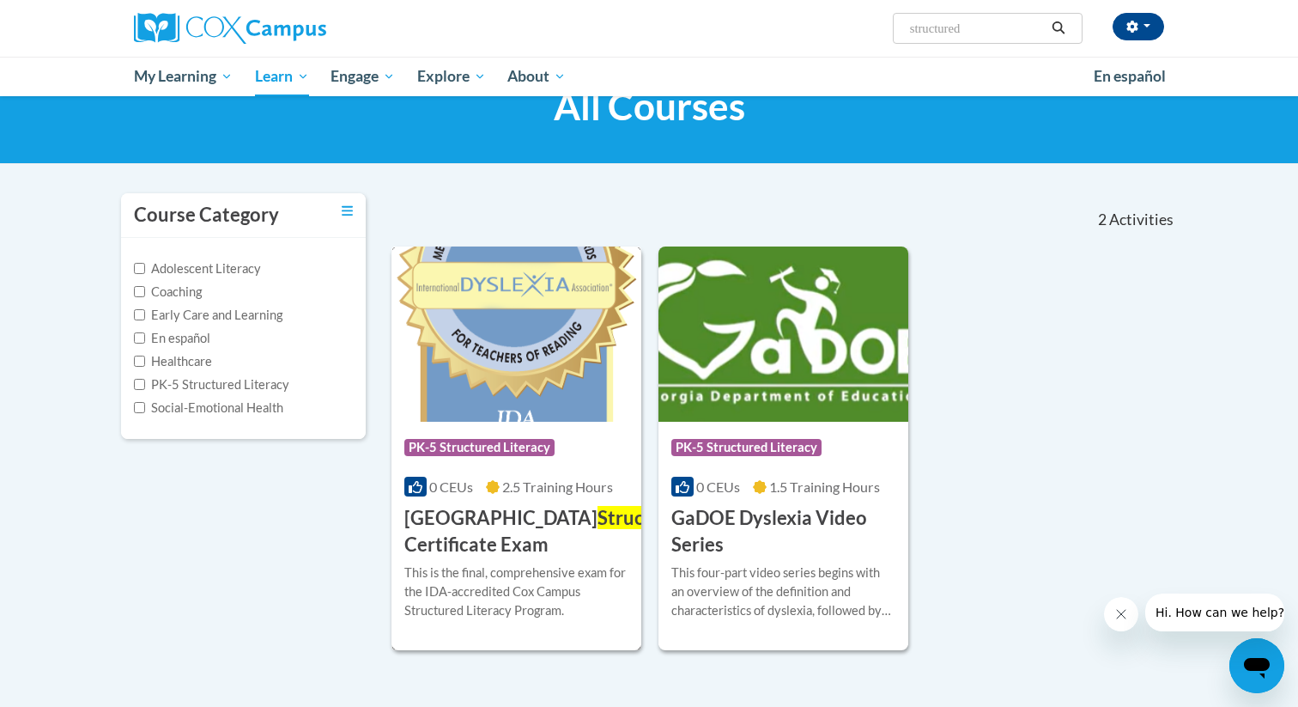
scroll to position [61, 0]
